Goal: Find specific page/section: Find specific page/section

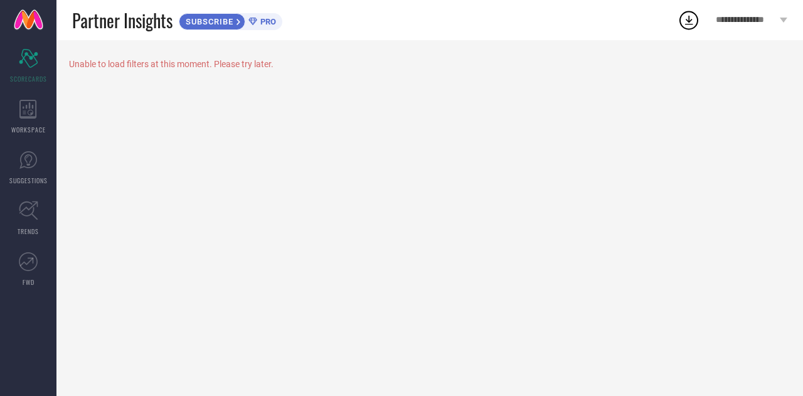
click at [29, 117] on icon at bounding box center [27, 109] width 17 height 19
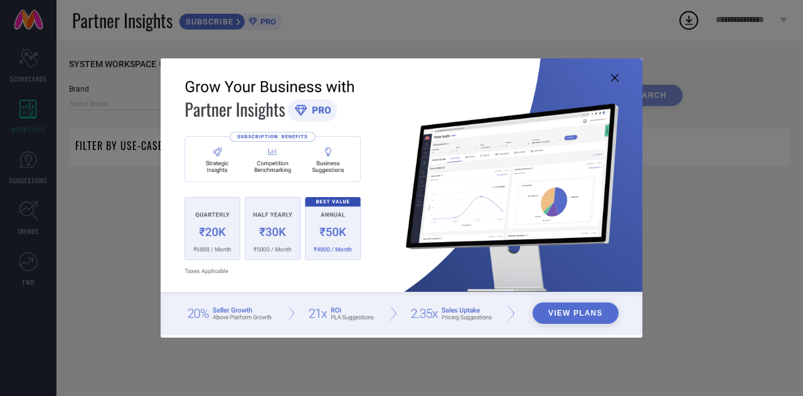
type input "1 STOP FASHION"
type input "All"
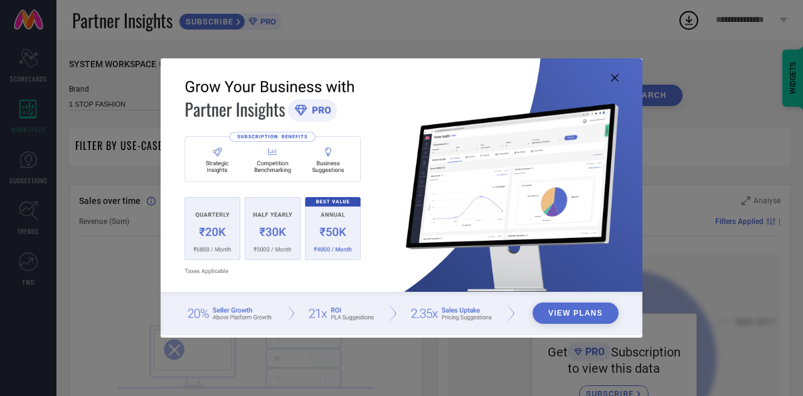
click at [614, 77] on icon at bounding box center [615, 78] width 8 height 8
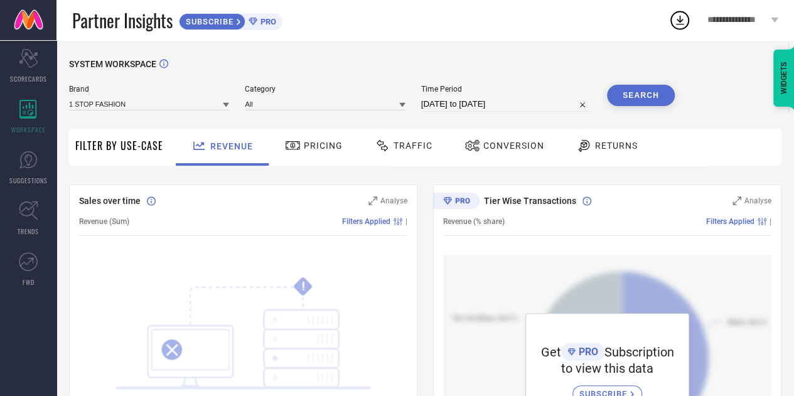
click at [401, 145] on span "Traffic" at bounding box center [412, 146] width 39 height 10
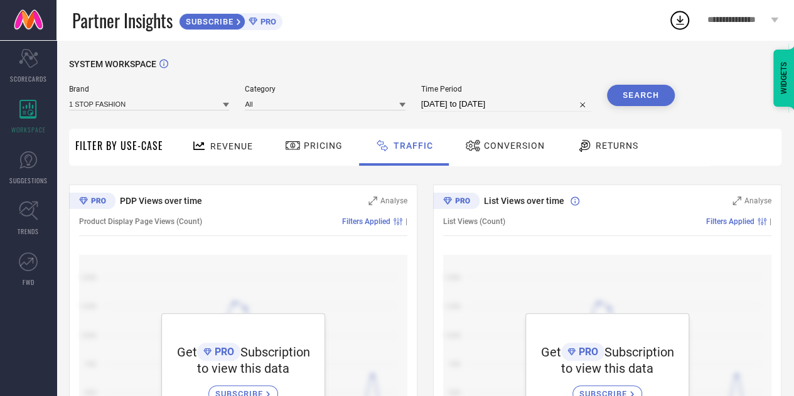
click at [28, 230] on span "TRENDS" at bounding box center [28, 231] width 21 height 9
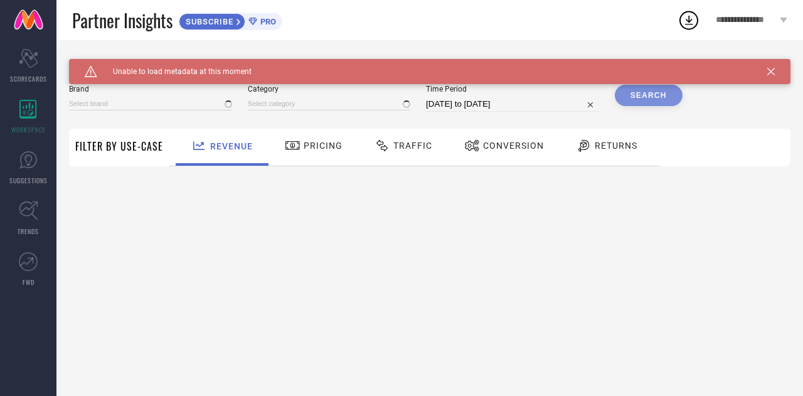
type input "1 STOP FASHION"
type input "All"
